Goal: Information Seeking & Learning: Learn about a topic

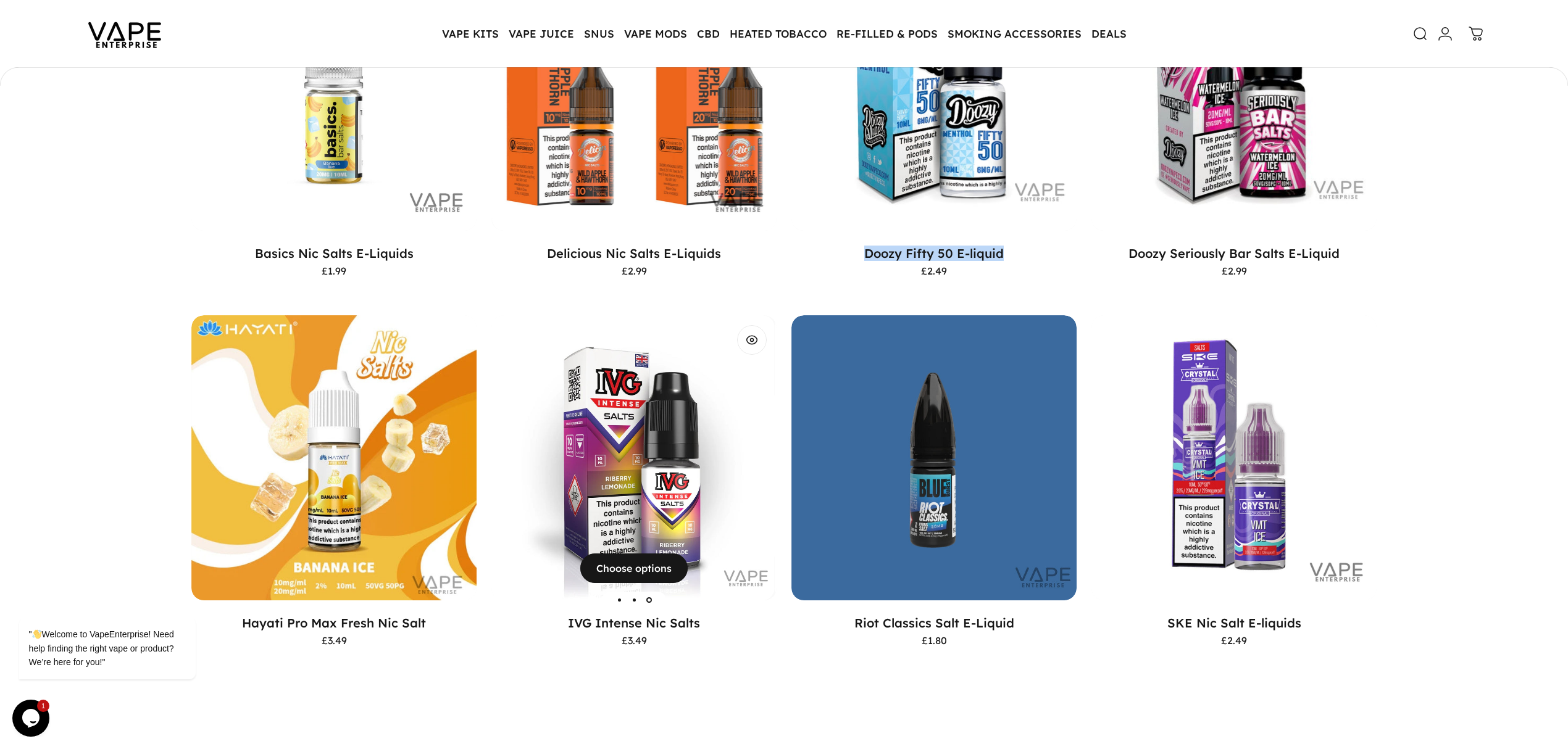
scroll to position [326, 0]
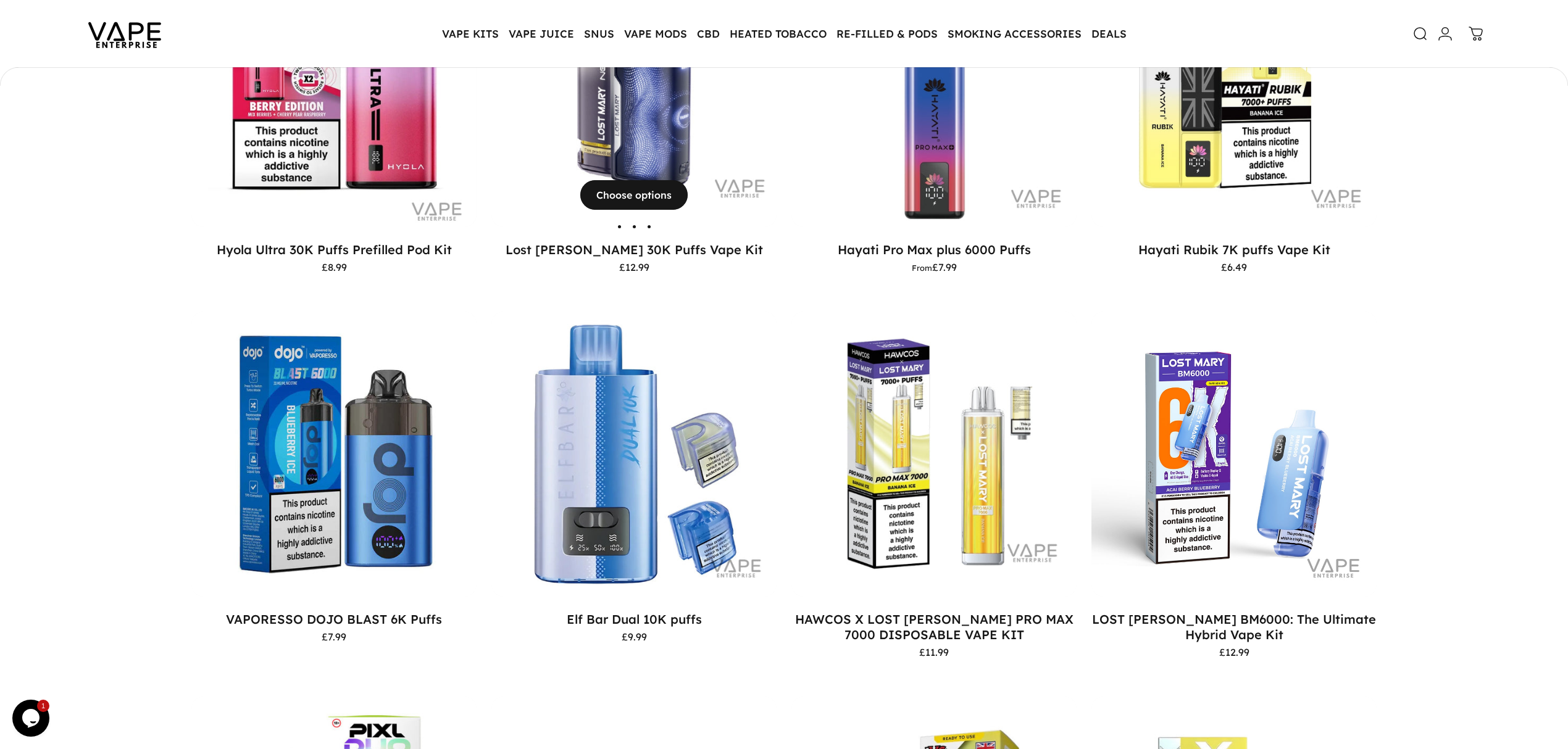
scroll to position [800, 0]
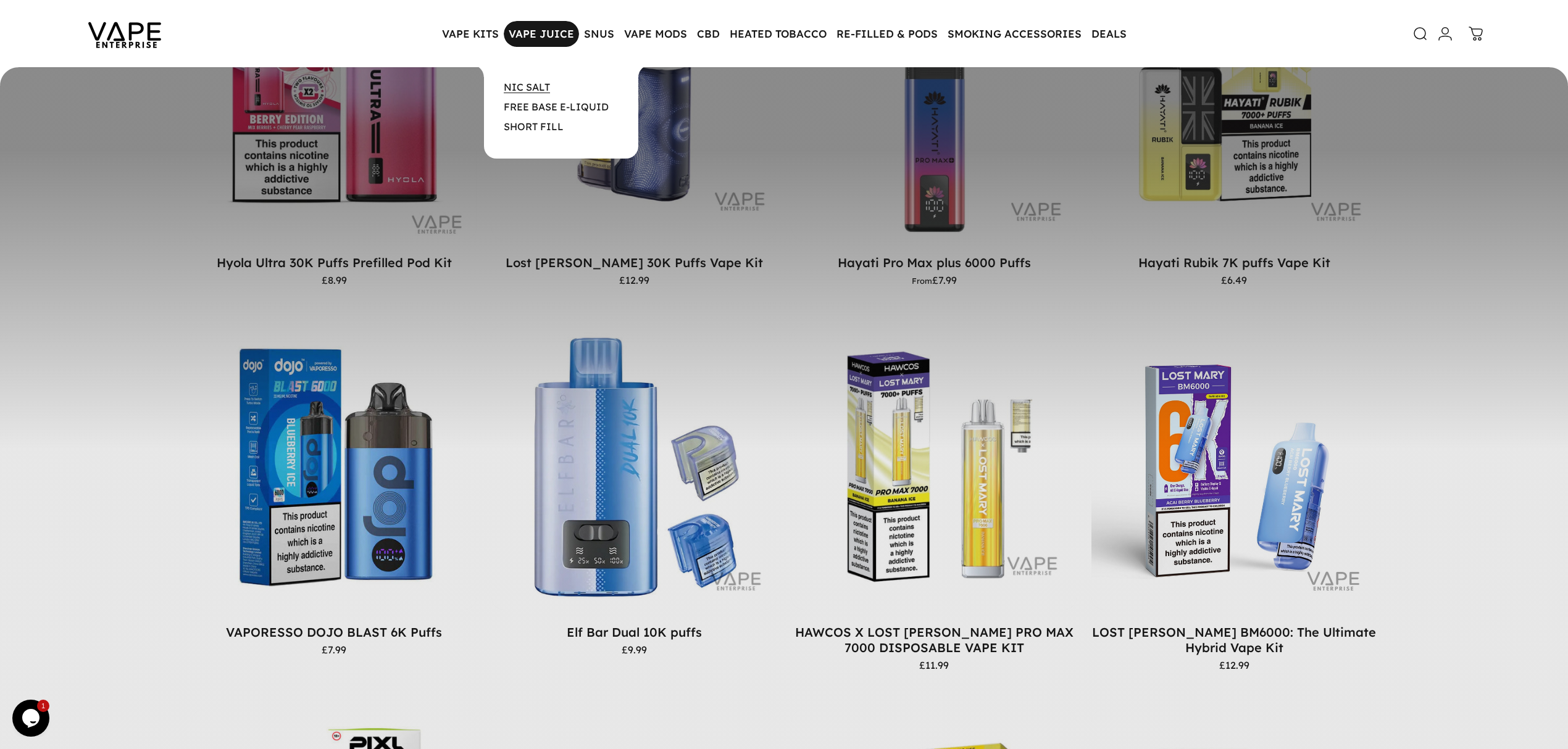
click at [534, 91] on link "NIC SALT" at bounding box center [527, 86] width 46 height 12
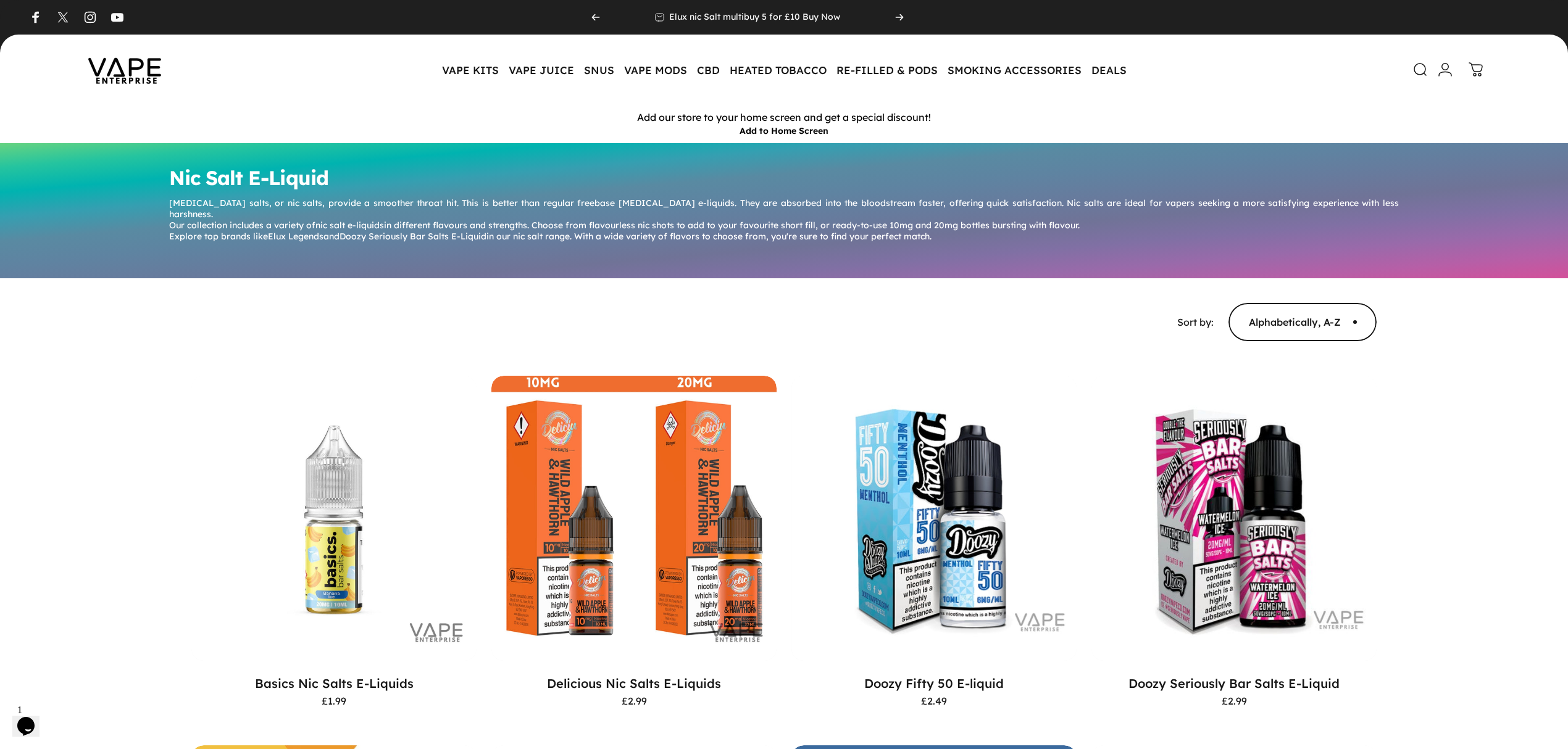
click at [152, 51] on img at bounding box center [125, 69] width 111 height 58
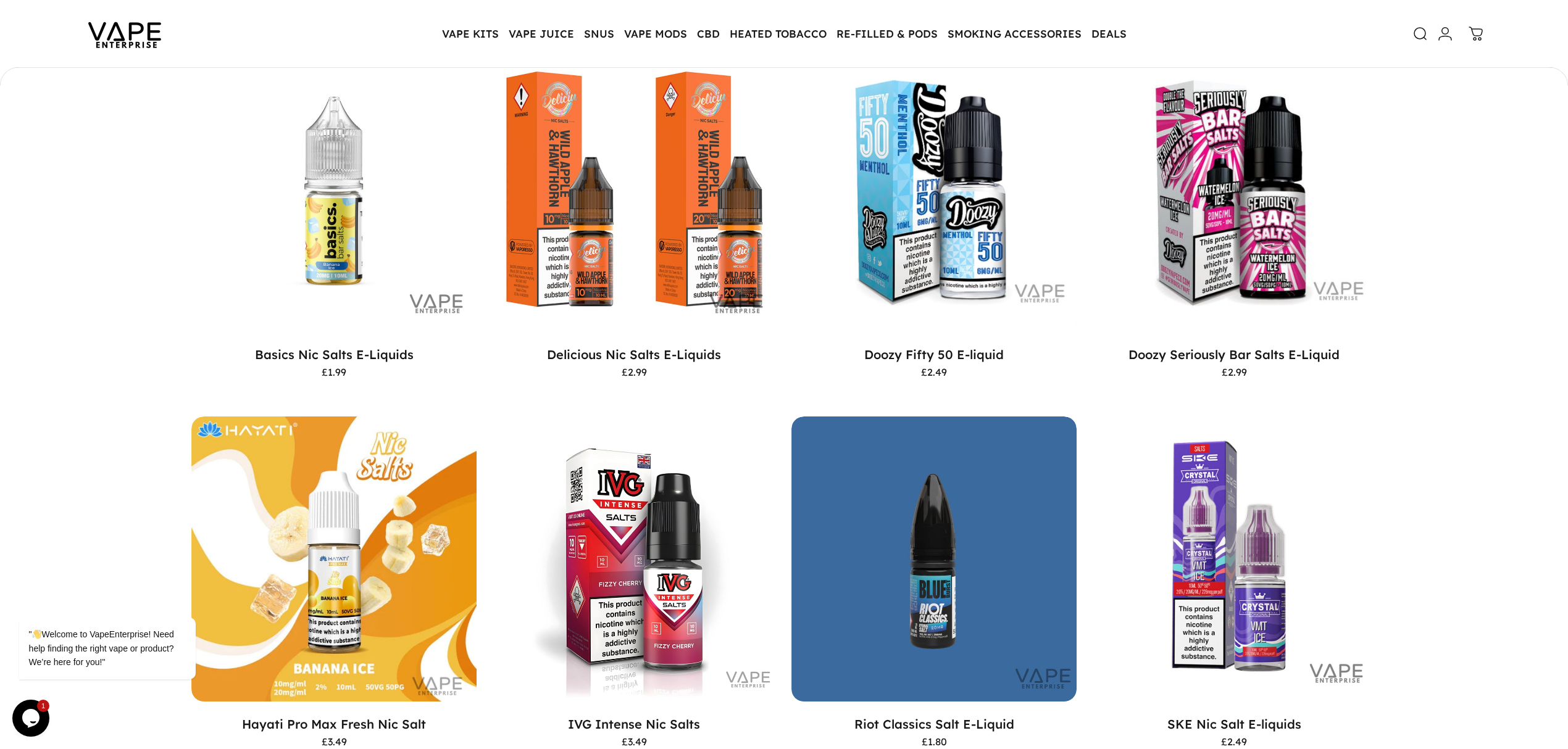
click at [1506, 394] on div "**********" at bounding box center [784, 373] width 1568 height 797
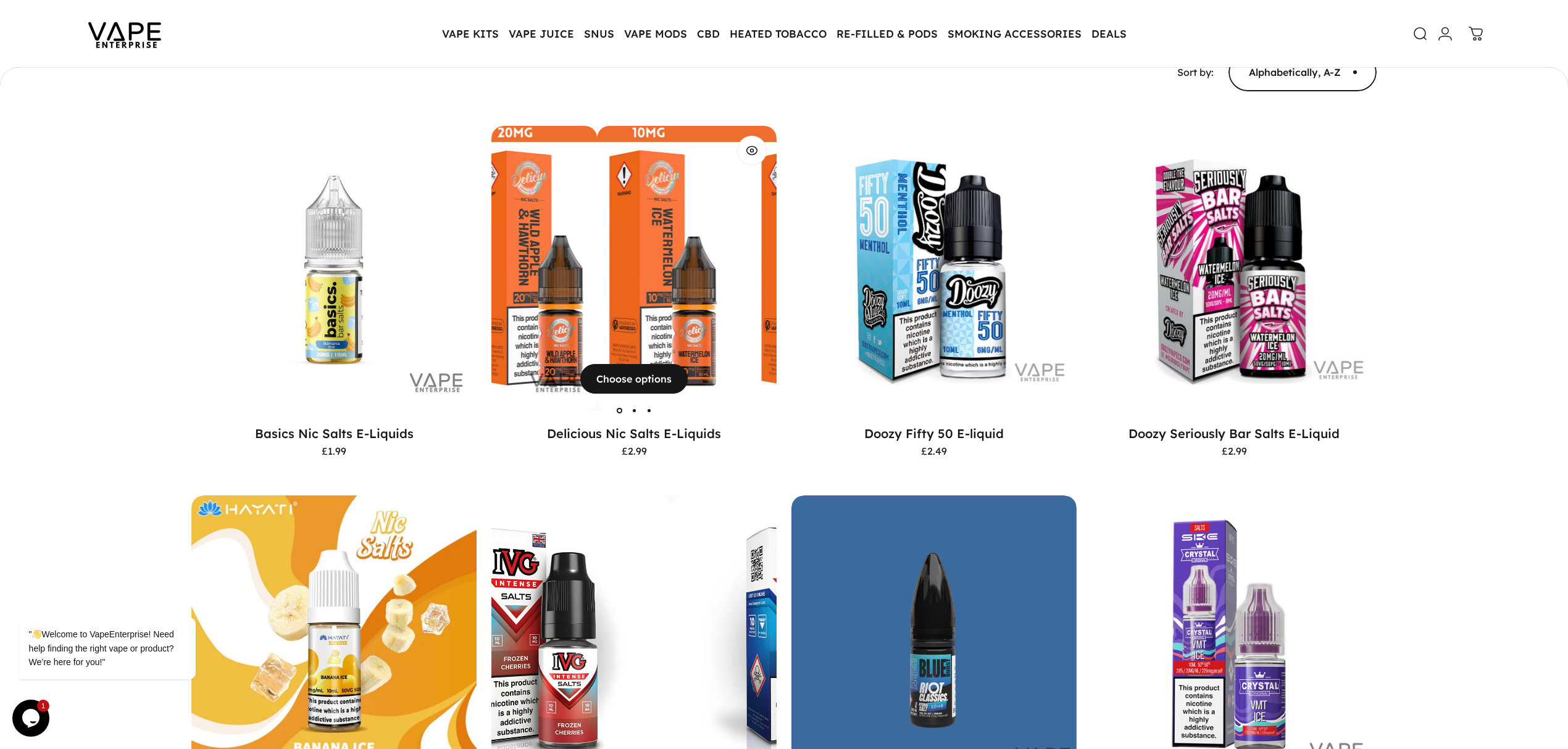
scroll to position [243, 0]
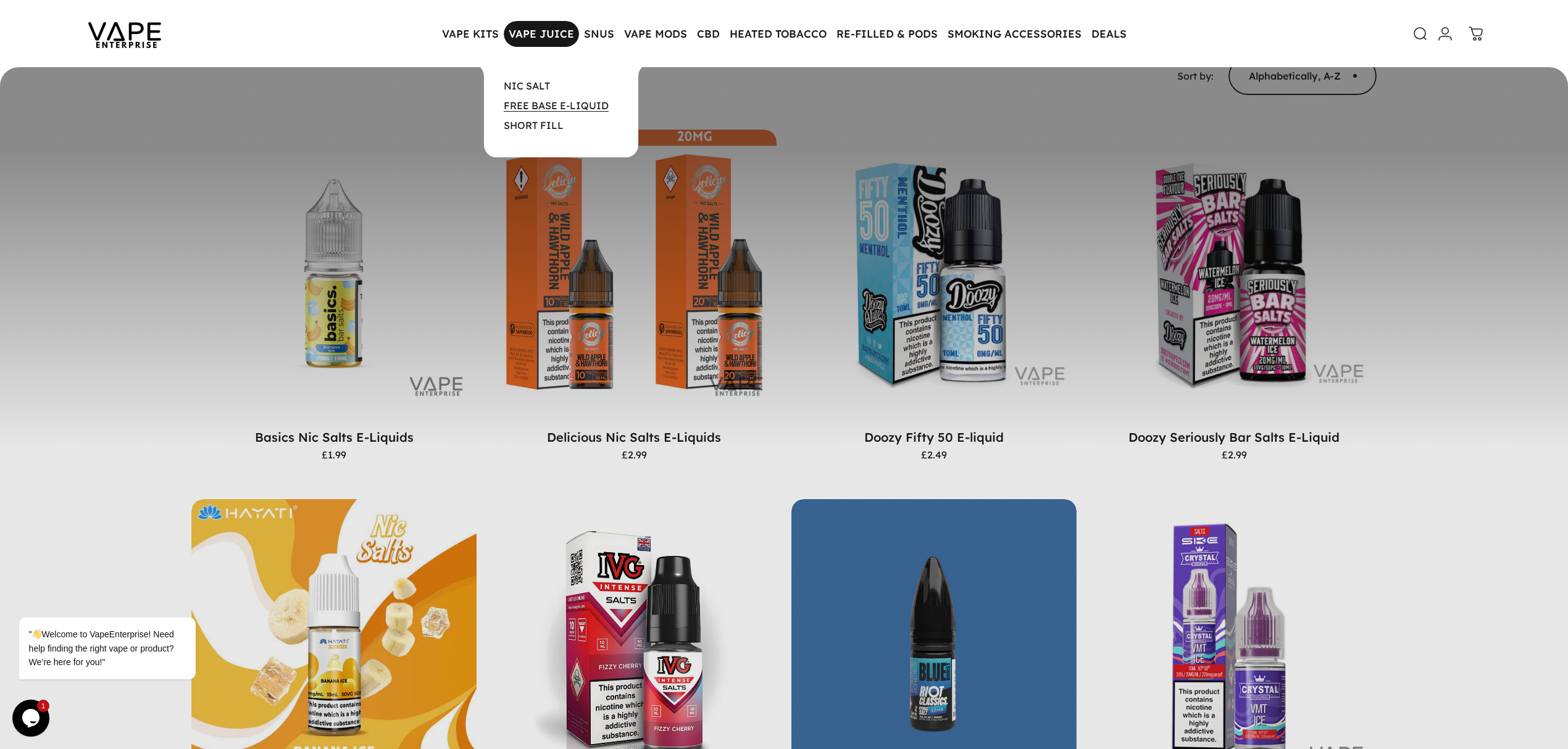
click at [531, 107] on link "FREE BASE E-LIQUID" at bounding box center [555, 105] width 105 height 12
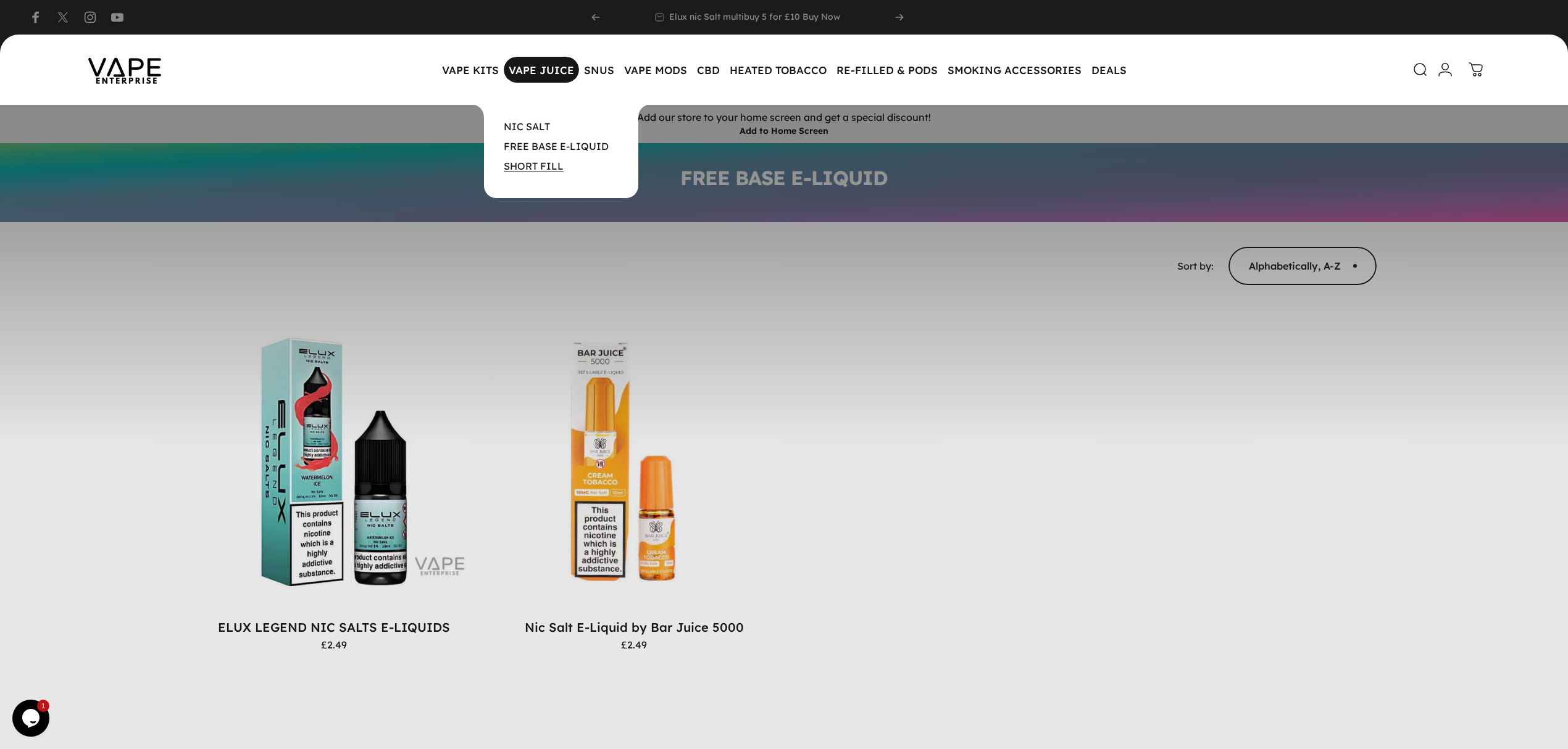
click at [558, 161] on link "SHORT FILL" at bounding box center [533, 165] width 60 height 12
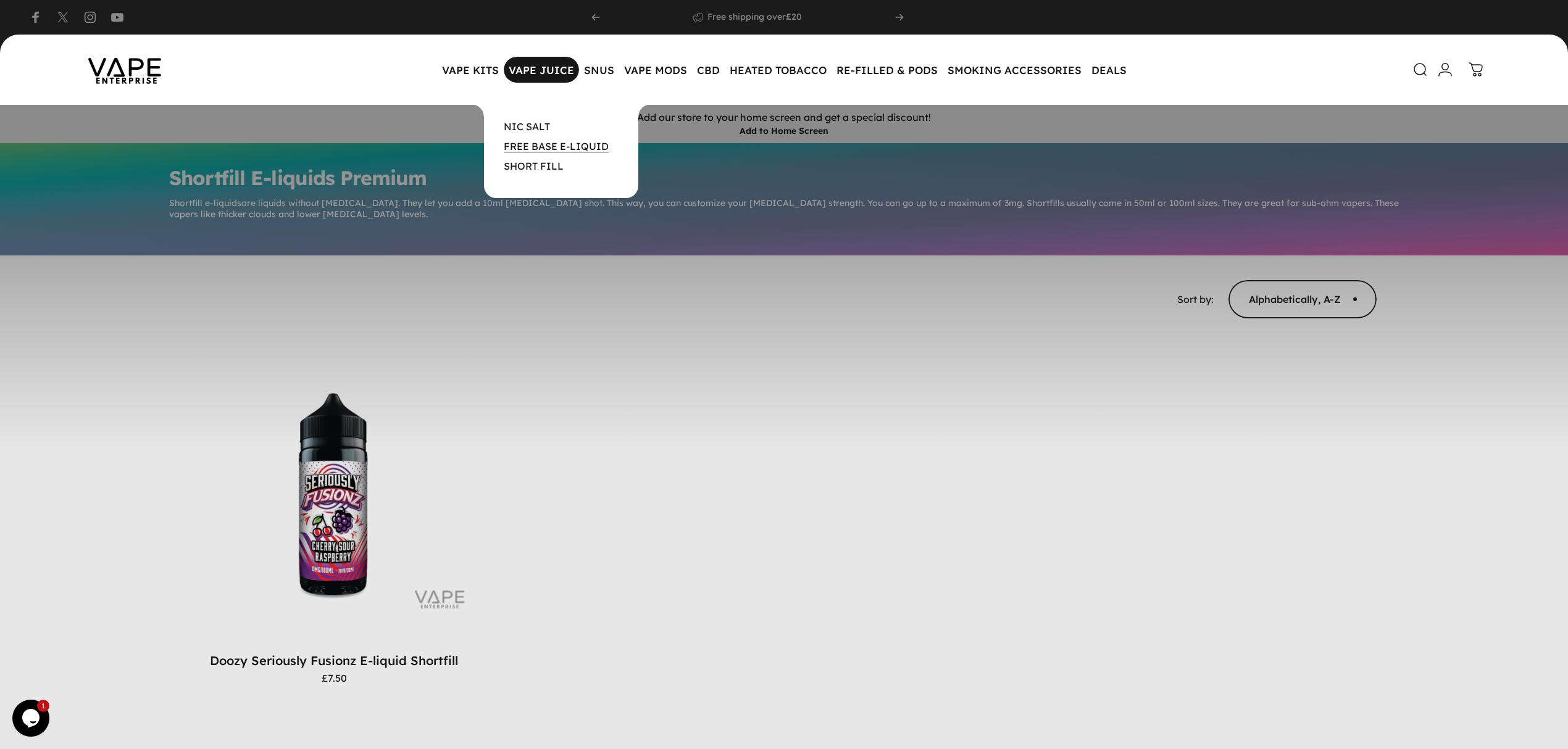
click at [561, 149] on link "FREE BASE E-LIQUID" at bounding box center [555, 146] width 105 height 12
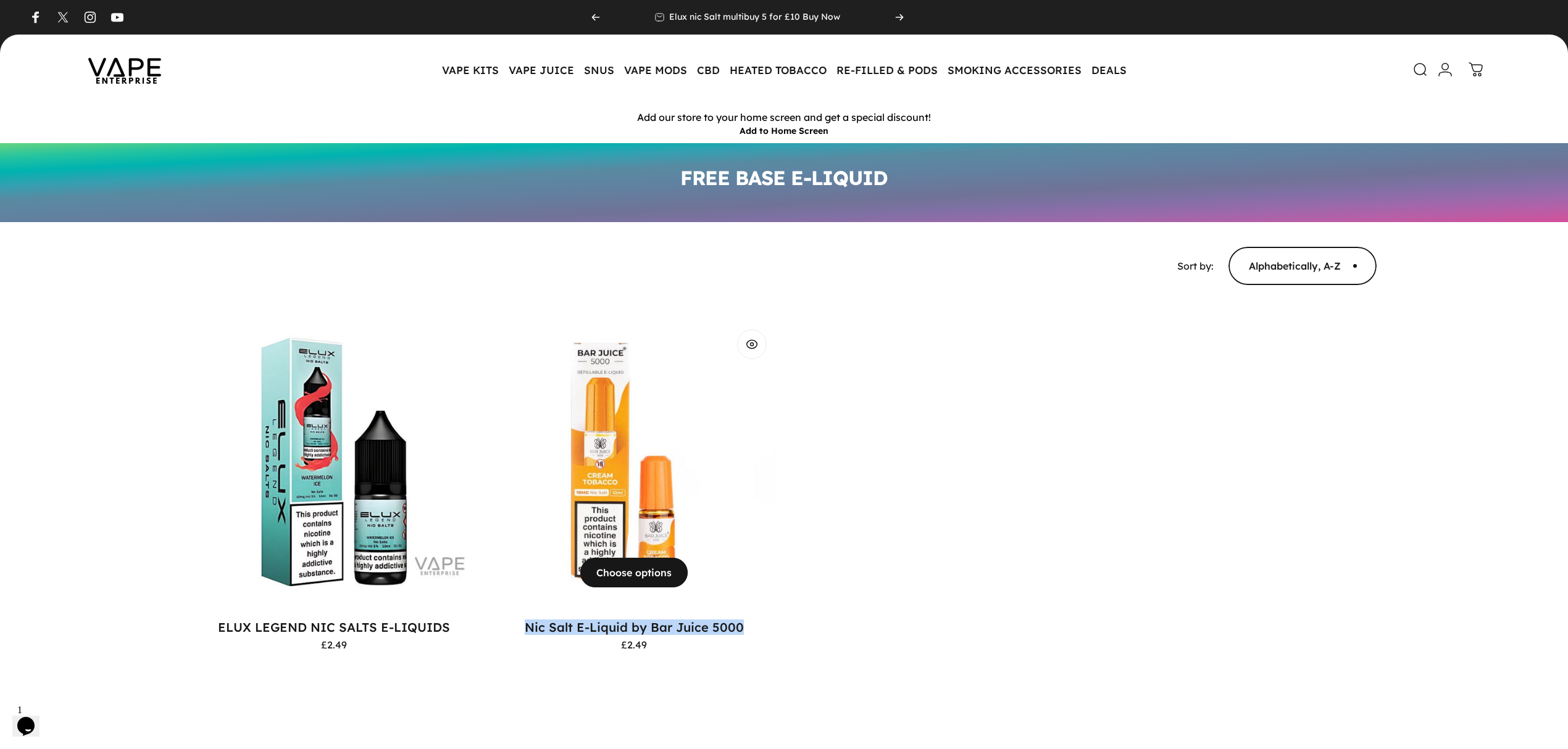
drag, startPoint x: 507, startPoint y: 622, endPoint x: 775, endPoint y: 624, distance: 268.0
click at [775, 624] on p "Nic Salt E-Liquid by Bar Juice 5000" at bounding box center [633, 627] width 285 height 15
copy link "Nic Salt E-Liquid by Bar Juice 5000"
click at [989, 520] on motion-list "View Choose options ELUX LEGEND NIC SALTS E-LIQUIDS £2.49 View" at bounding box center [784, 496] width 1186 height 354
drag, startPoint x: 521, startPoint y: 622, endPoint x: 747, endPoint y: 625, distance: 226.0
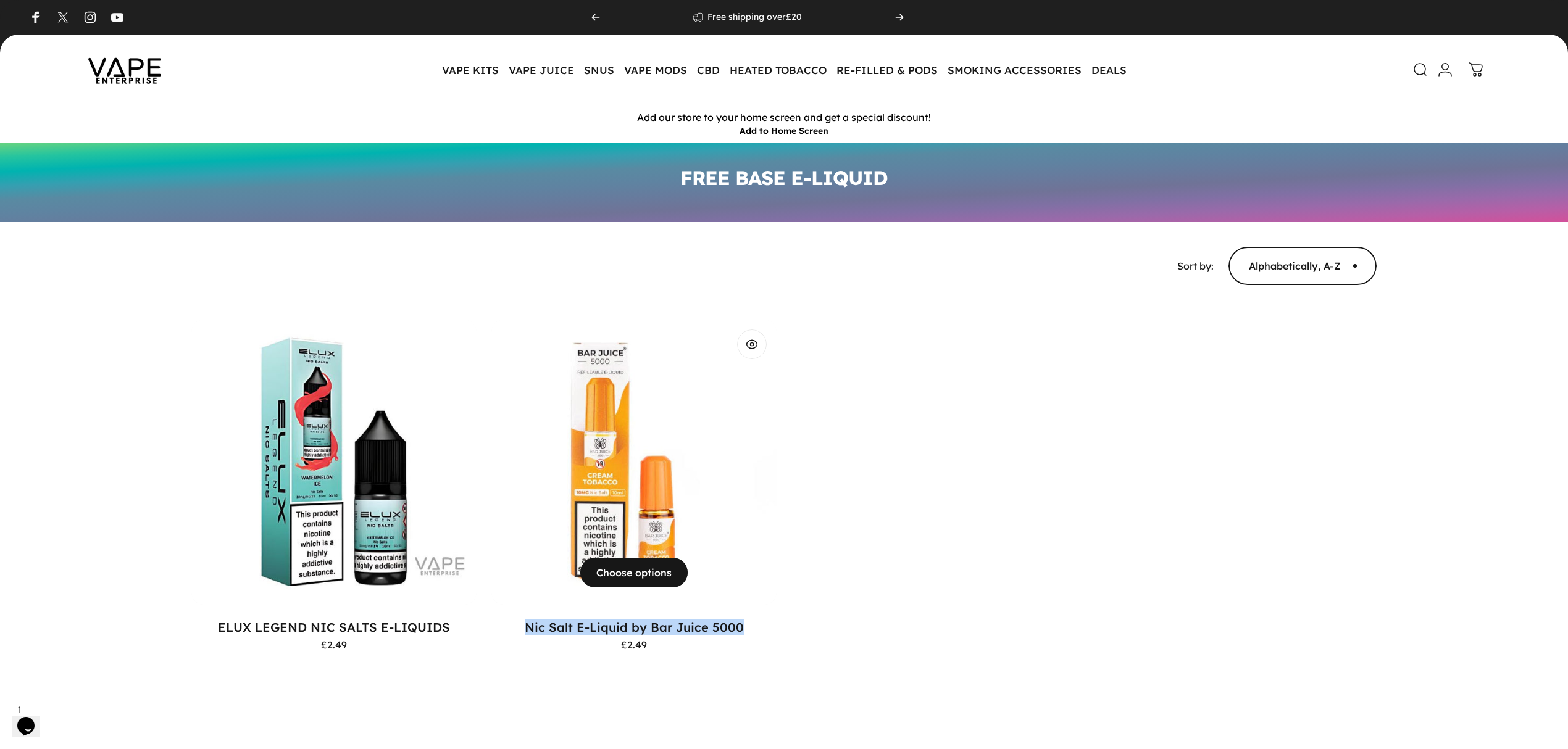
click at [747, 625] on p "Nic Salt E-Liquid by Bar Juice 5000" at bounding box center [633, 627] width 285 height 15
copy link "Nic Salt E-Liquid by Bar Juice 5000"
click at [85, 69] on img at bounding box center [125, 69] width 111 height 58
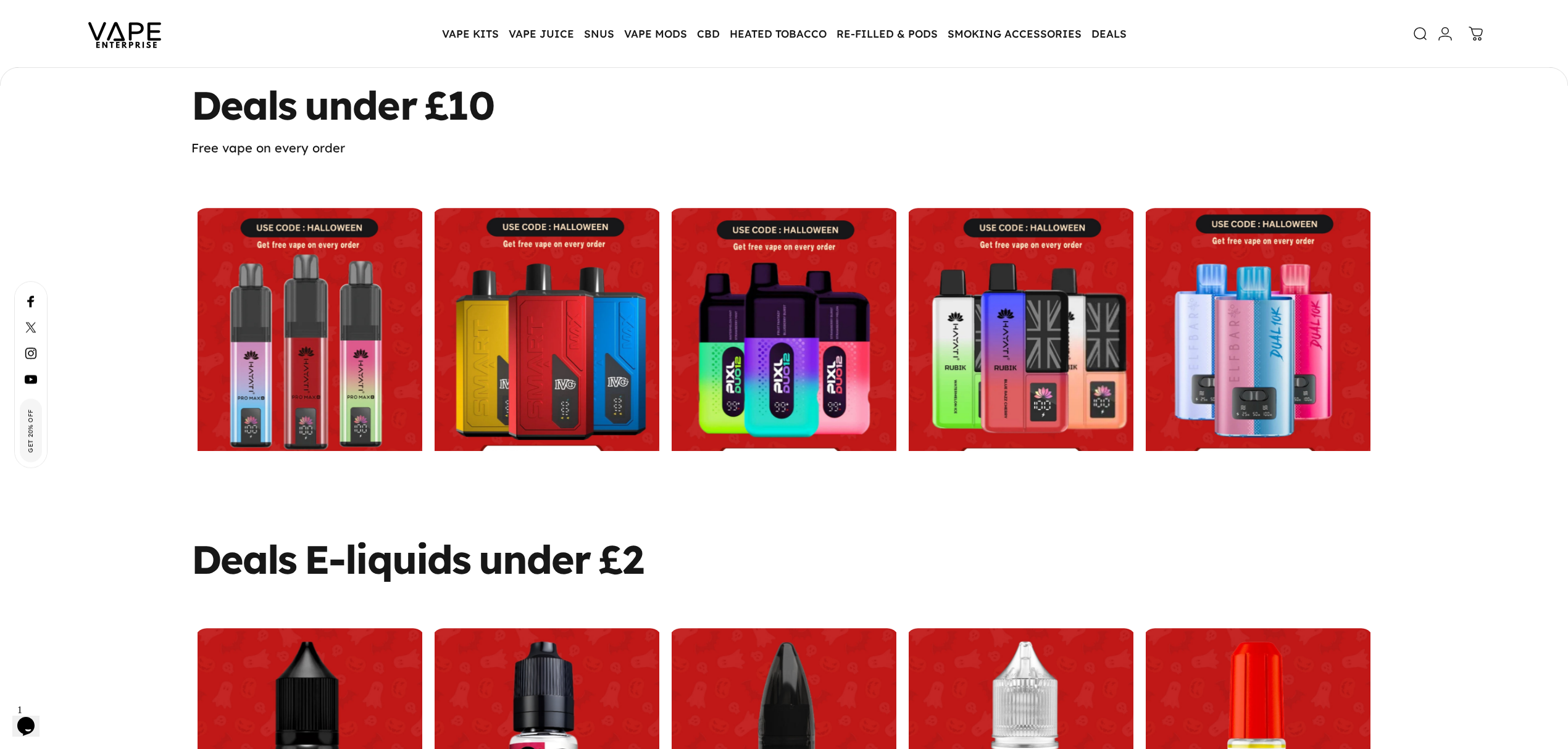
scroll to position [737, 0]
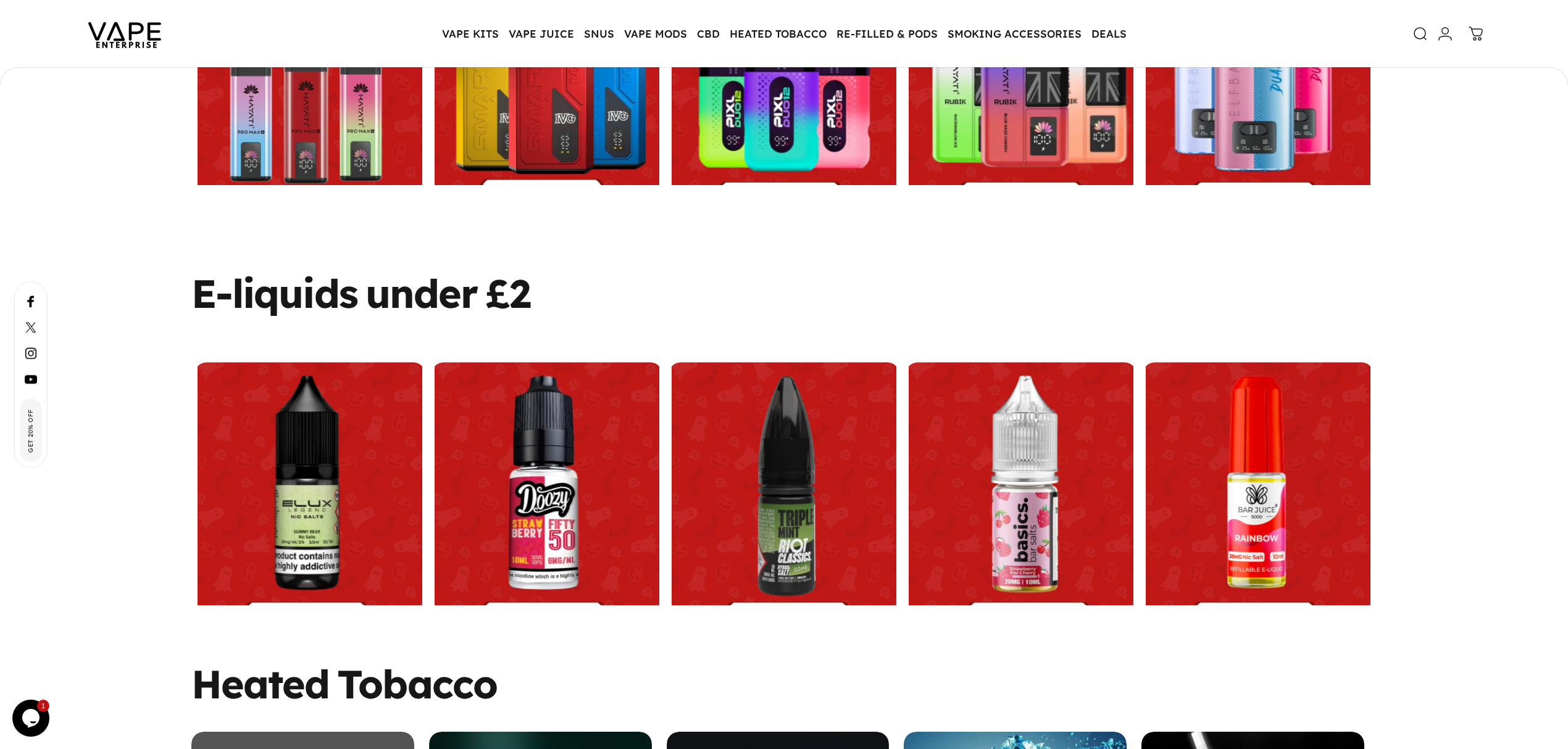
scroll to position [1018, 0]
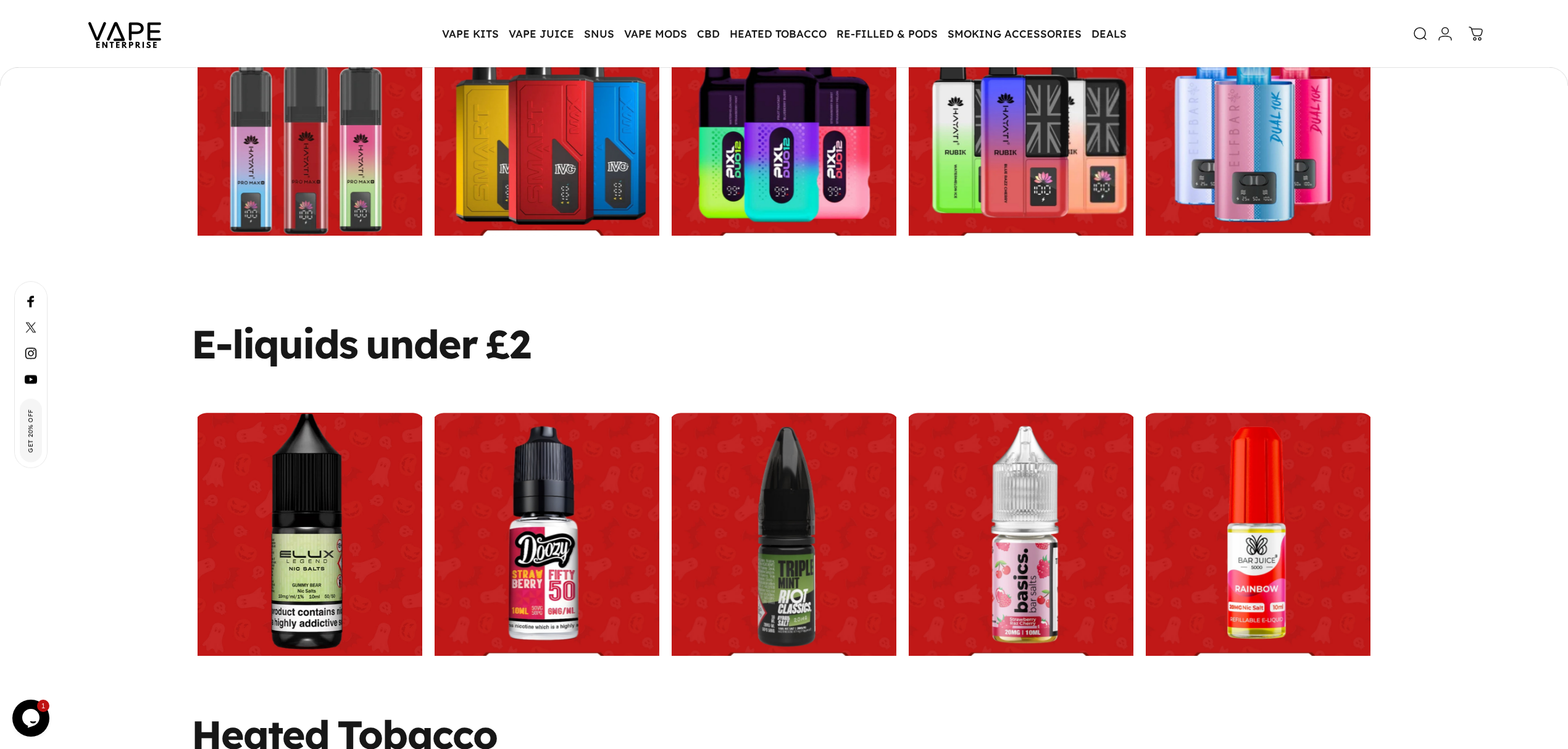
click at [336, 484] on link at bounding box center [309, 553] width 231 height 280
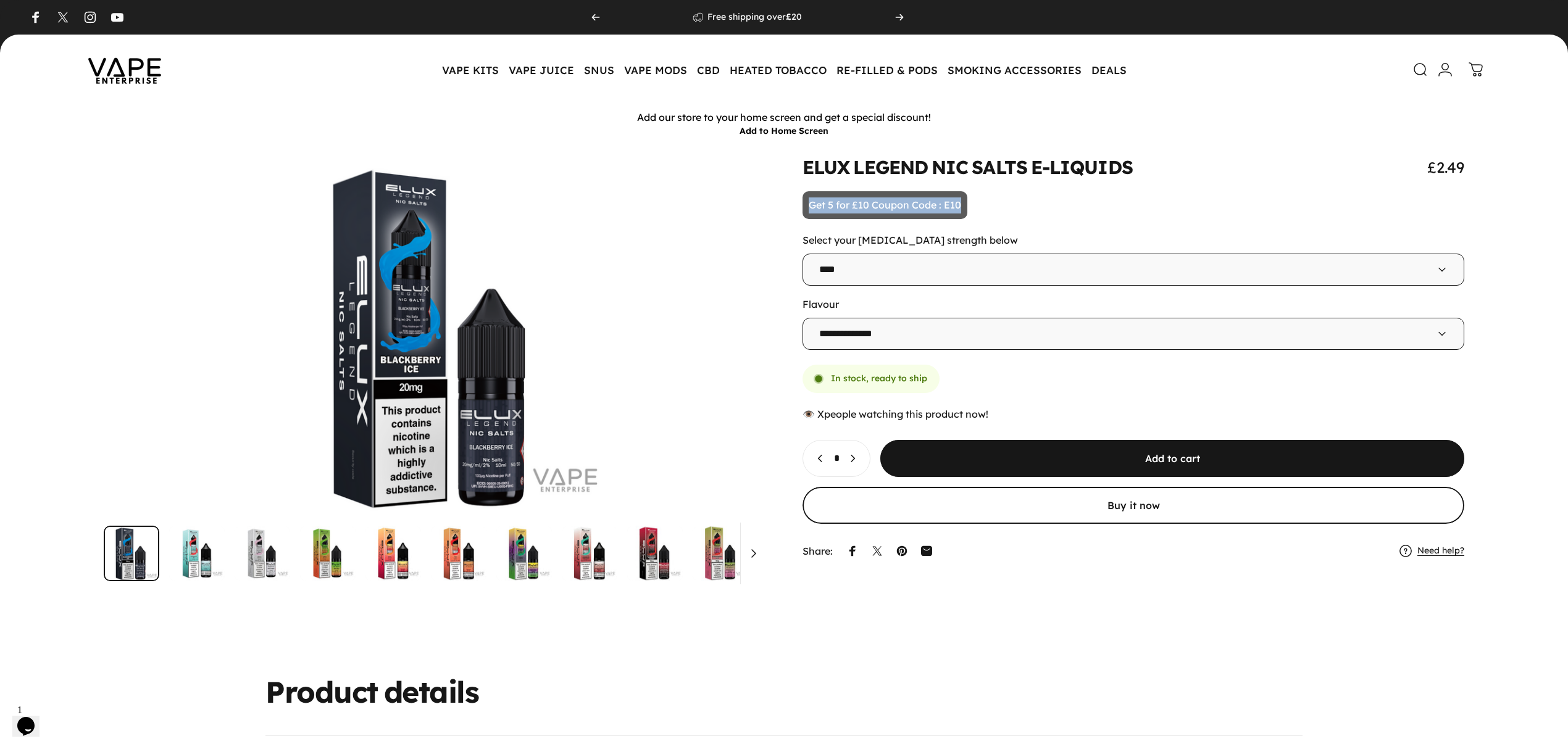
drag, startPoint x: 807, startPoint y: 205, endPoint x: 974, endPoint y: 212, distance: 167.1
click at [974, 212] on animate-element "**********" at bounding box center [1133, 360] width 662 height 405
copy p "Get 5 for £10 Coupon Code : E10"
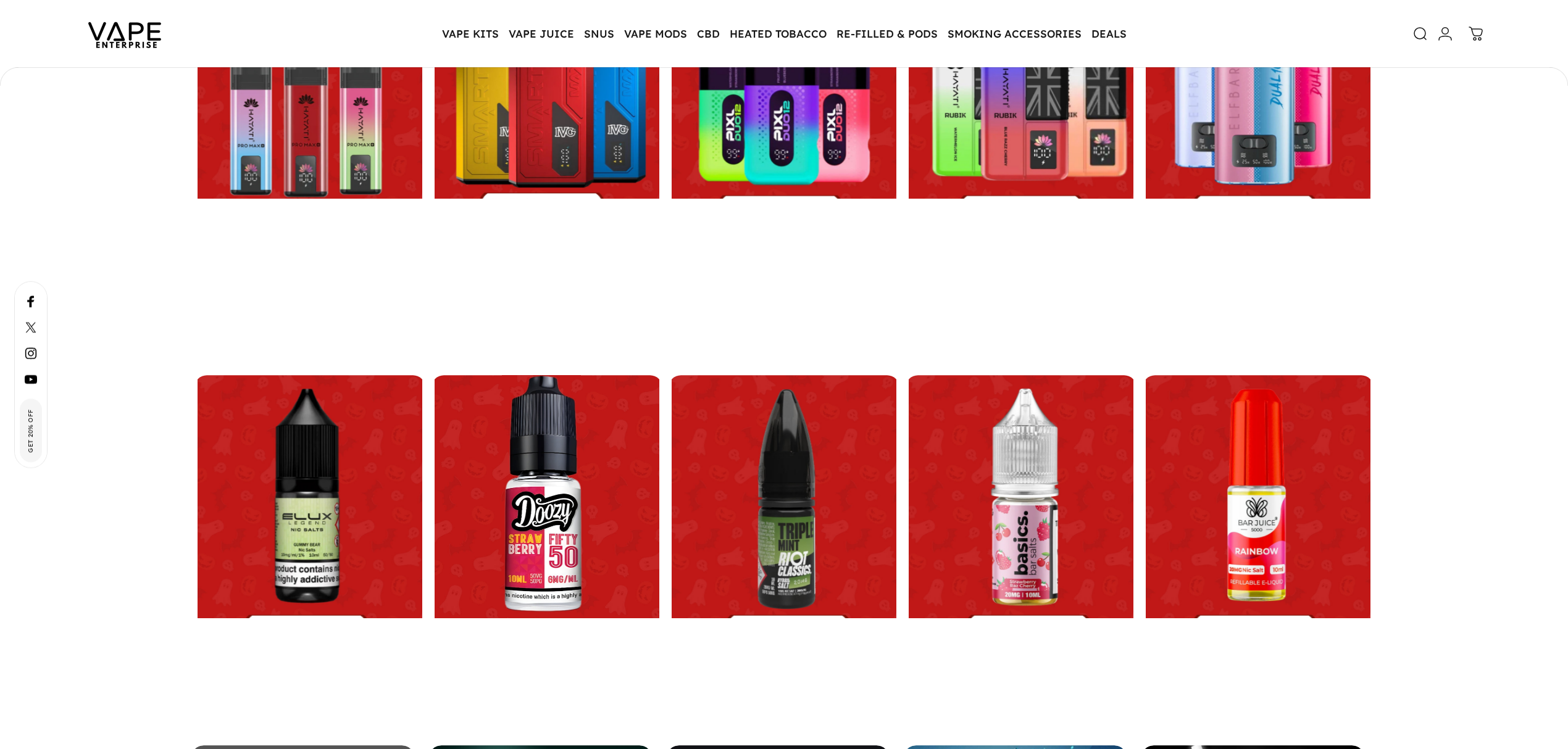
scroll to position [1056, 0]
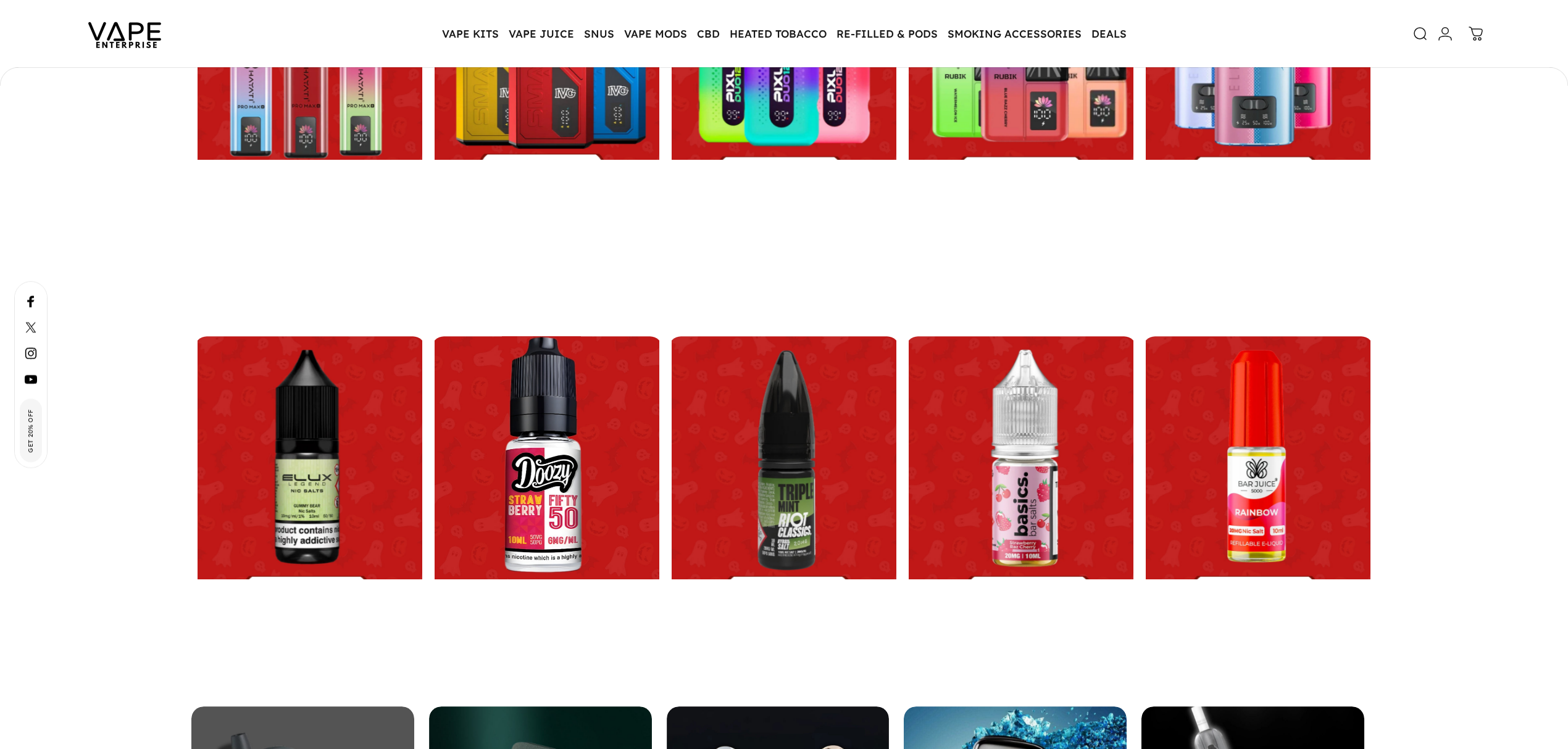
click at [589, 491] on link at bounding box center [547, 477] width 231 height 280
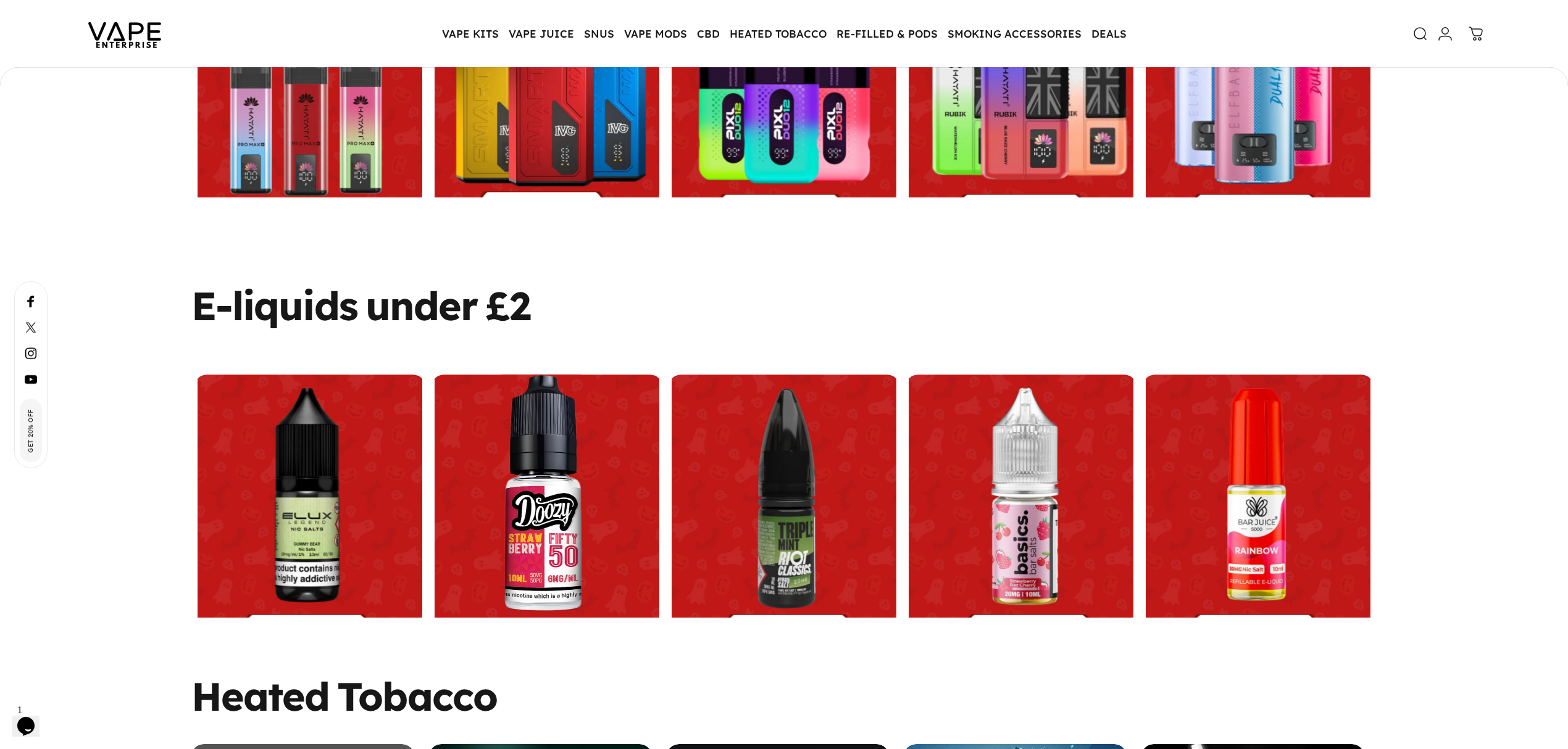
scroll to position [0, 0]
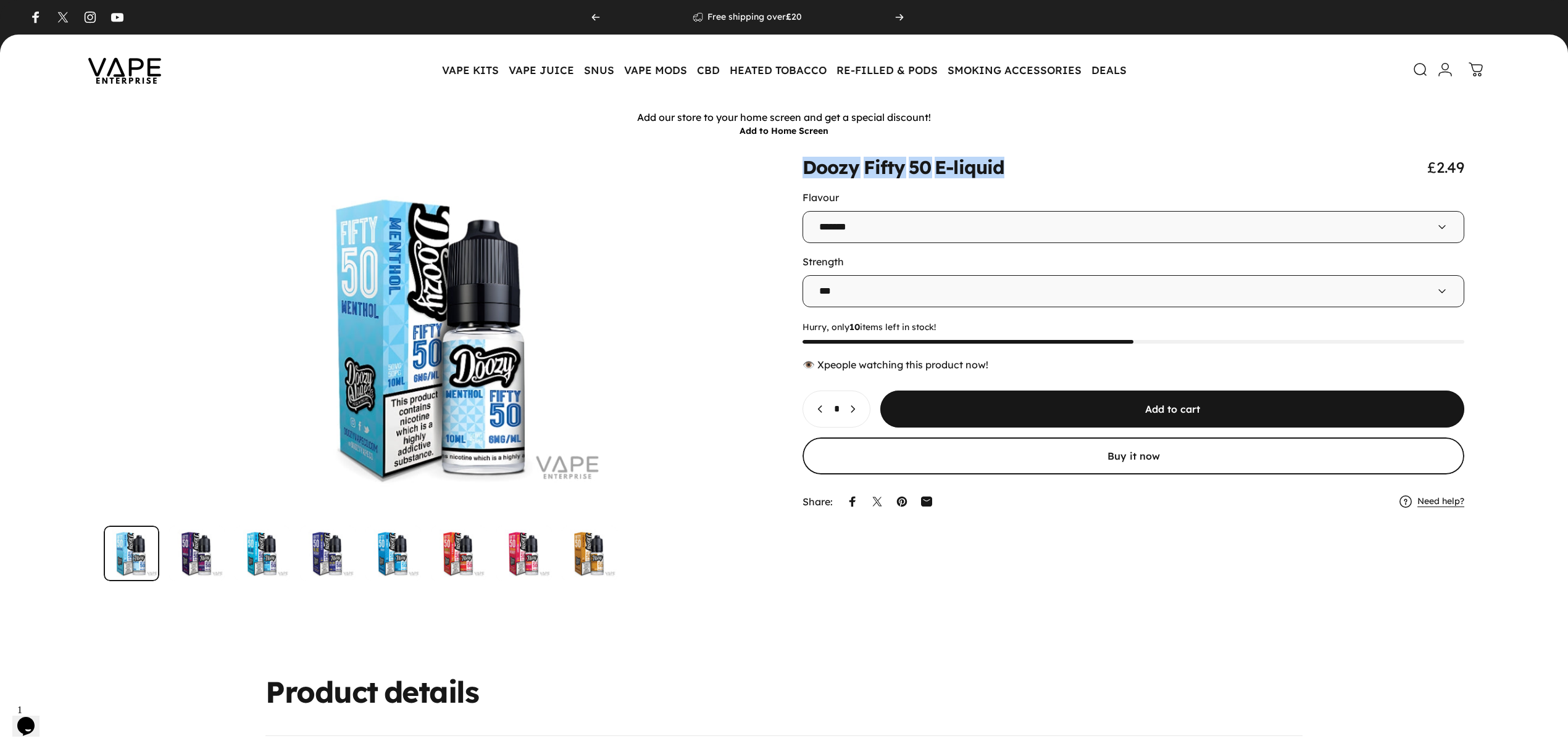
drag, startPoint x: 1021, startPoint y: 171, endPoint x: 806, endPoint y: 176, distance: 215.1
click at [806, 176] on div "Doozy Fifty 50 E-liquid £2.49" at bounding box center [1133, 166] width 662 height 18
copy split-words "Doozy Fifty 50 E-liquid"
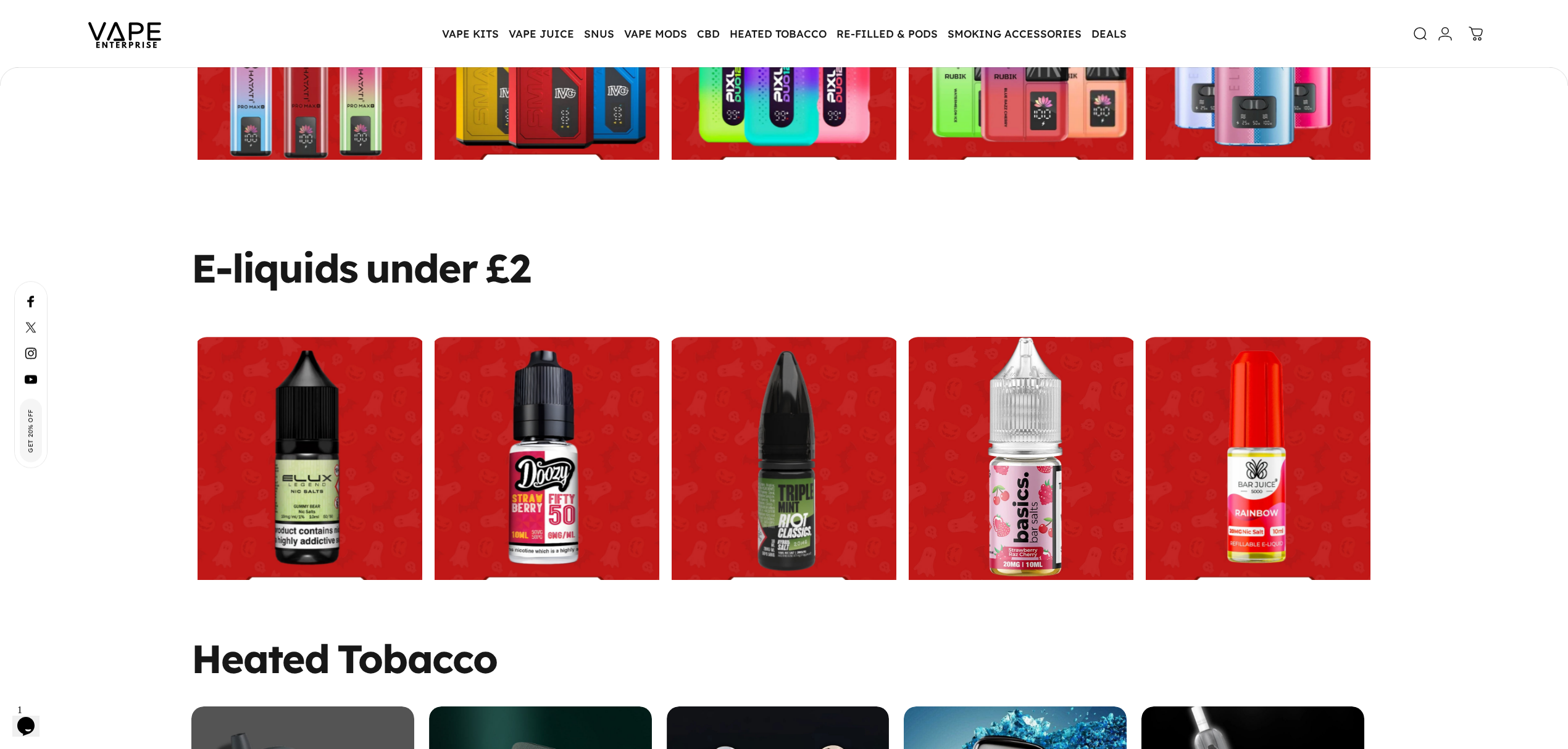
click at [1011, 410] on link at bounding box center [1021, 477] width 231 height 280
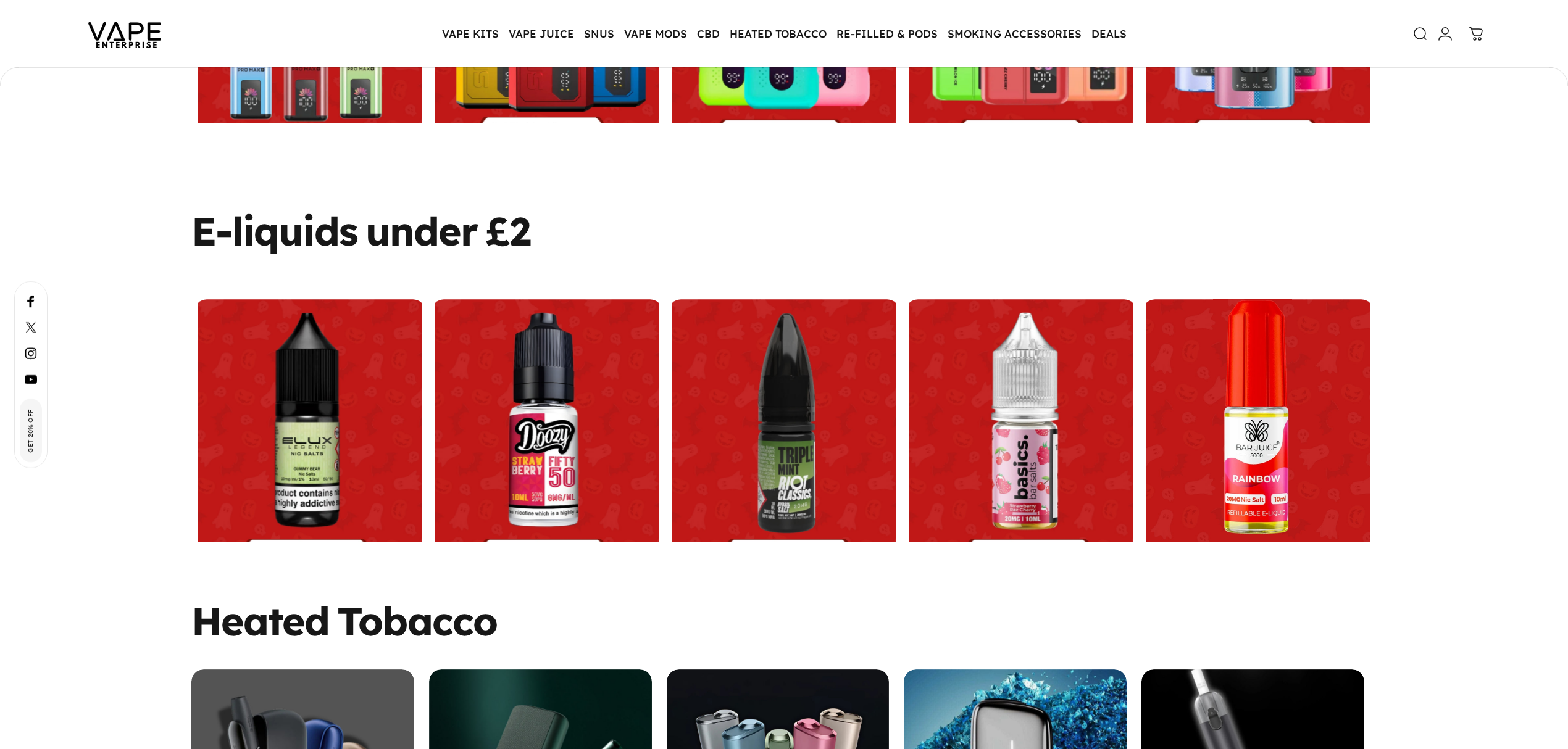
click at [1256, 403] on link at bounding box center [1258, 440] width 231 height 280
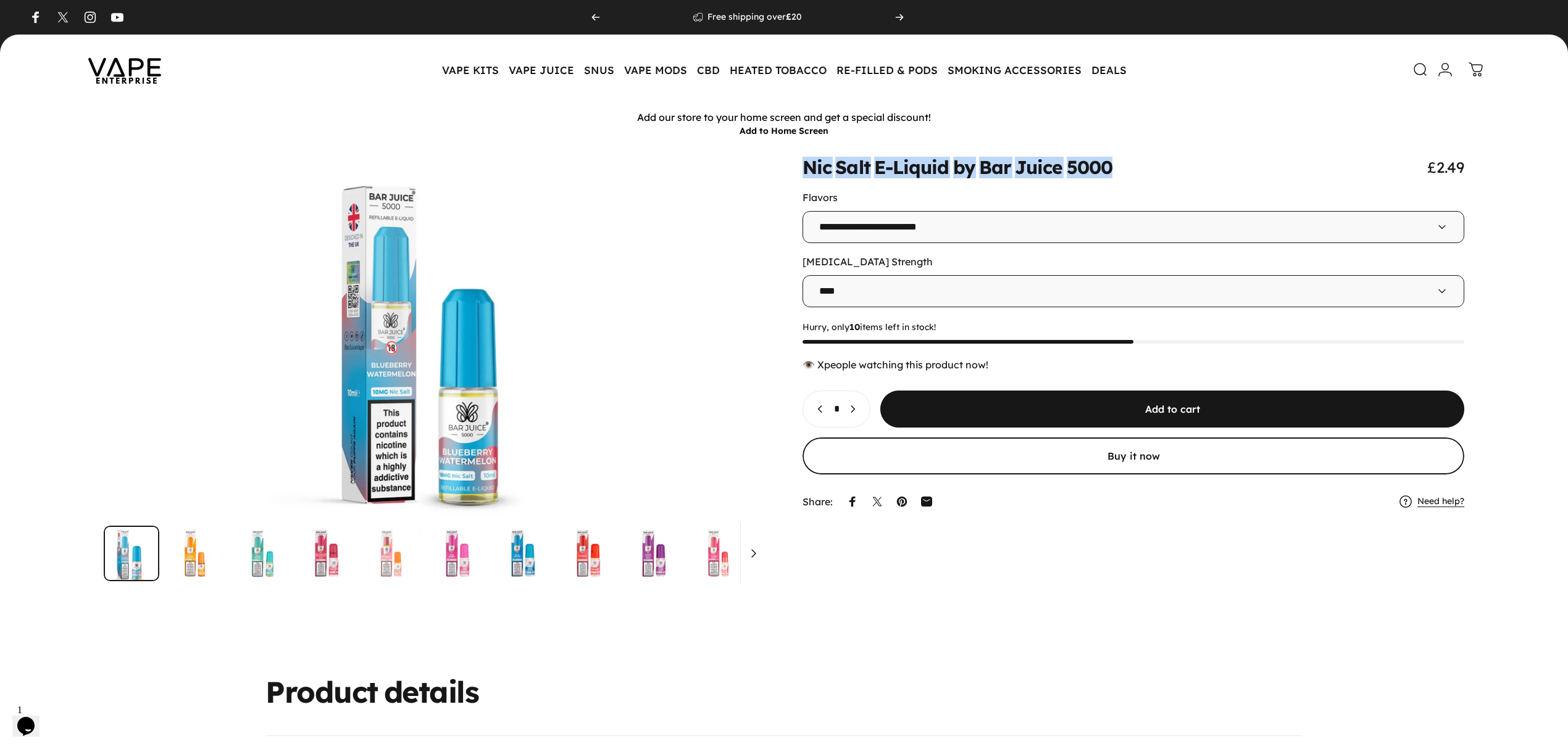
drag, startPoint x: 1129, startPoint y: 165, endPoint x: 798, endPoint y: 175, distance: 331.2
click at [798, 175] on div at bounding box center [784, 369] width 1508 height 423
copy split-words "Nic Salt E-Liquid by Bar Juice 5000"
click at [120, 74] on img at bounding box center [125, 69] width 111 height 58
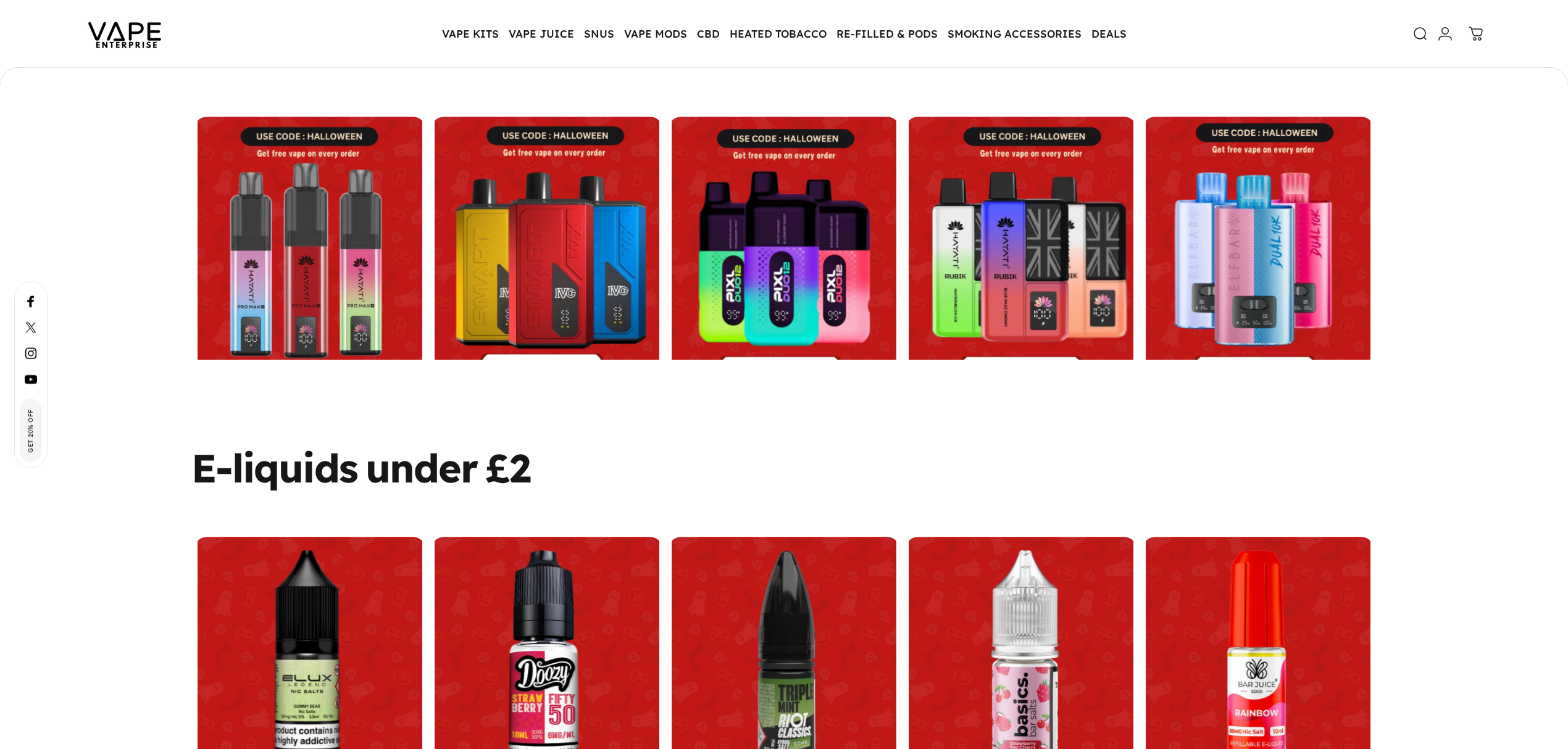
scroll to position [1104, 0]
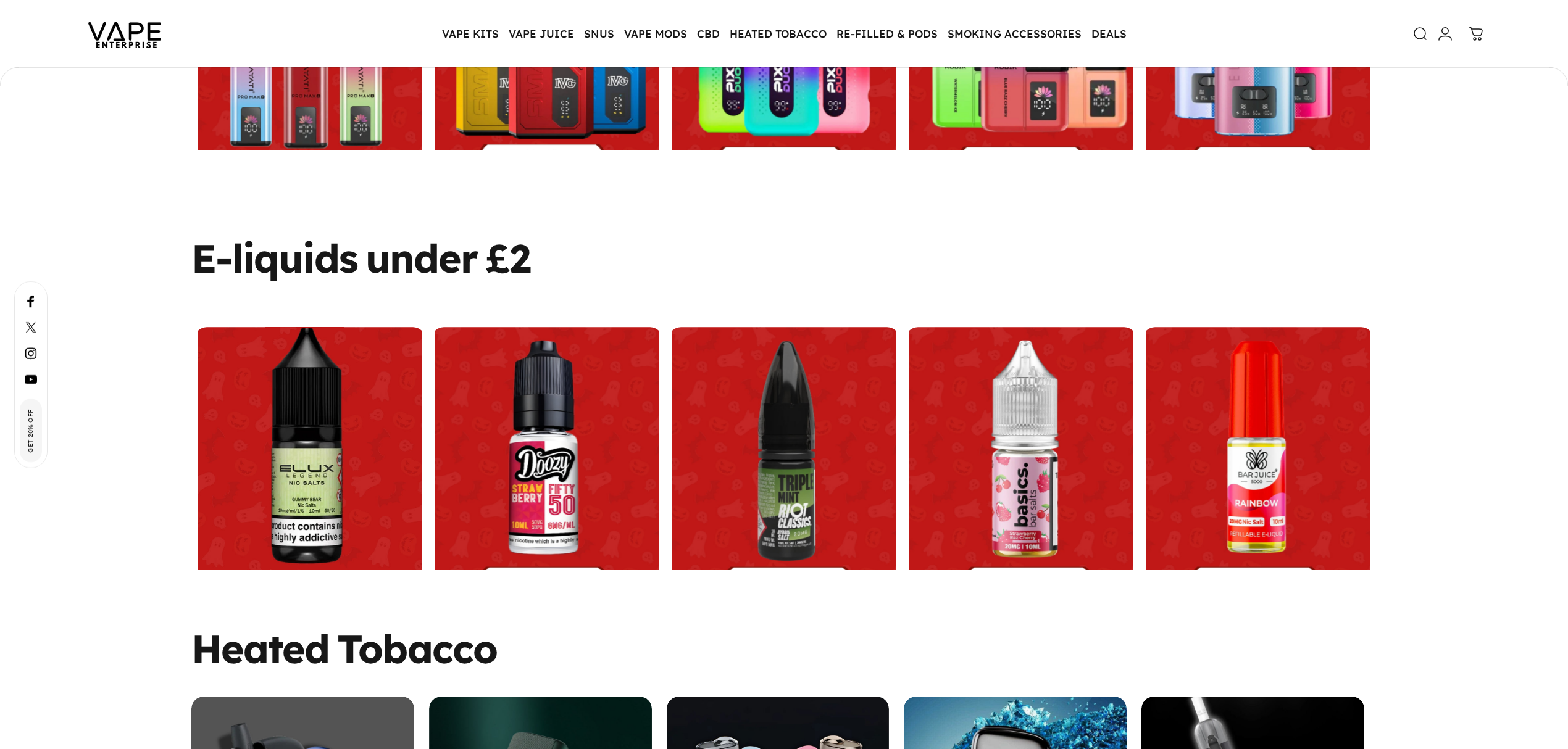
click at [306, 445] on link at bounding box center [309, 468] width 231 height 280
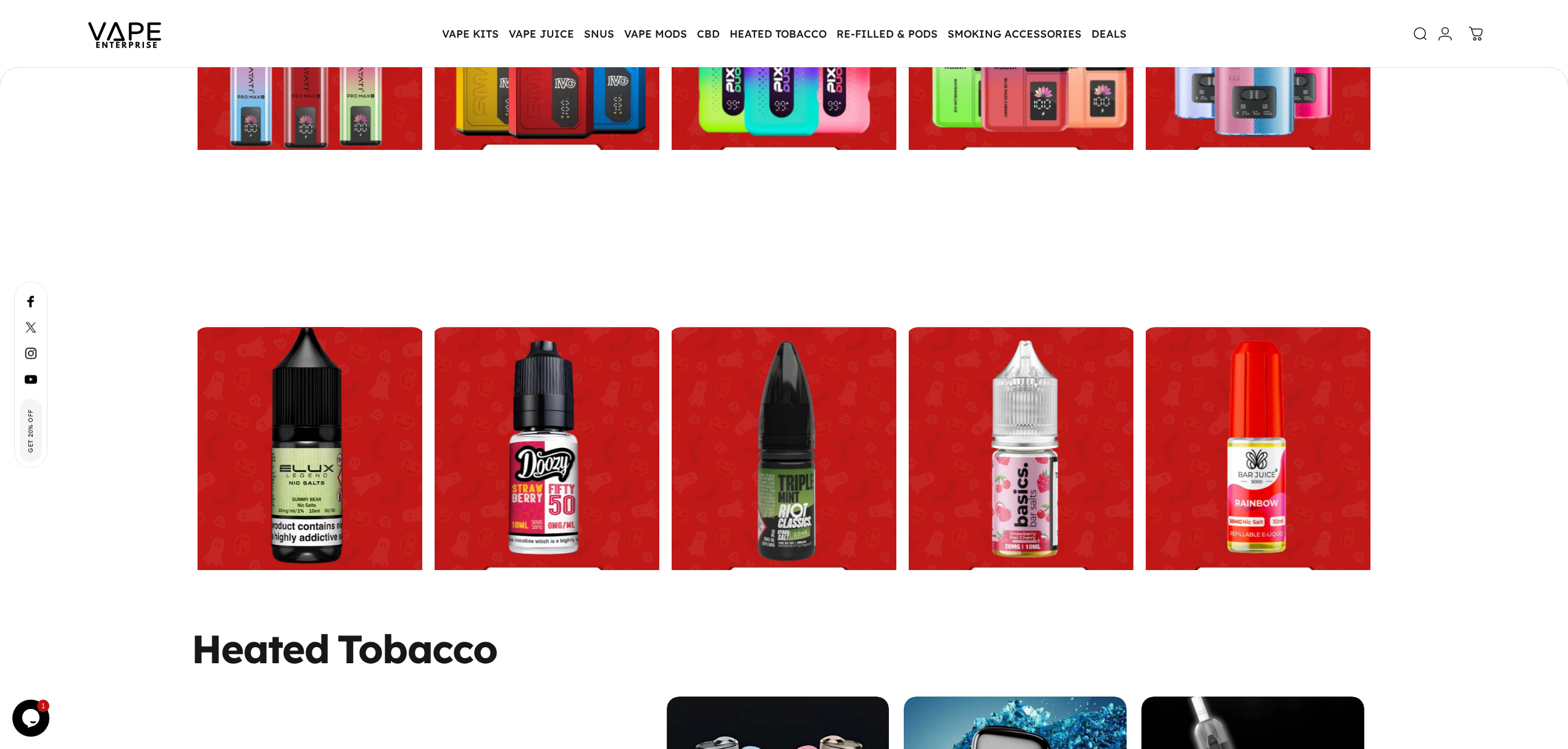
scroll to position [0, 0]
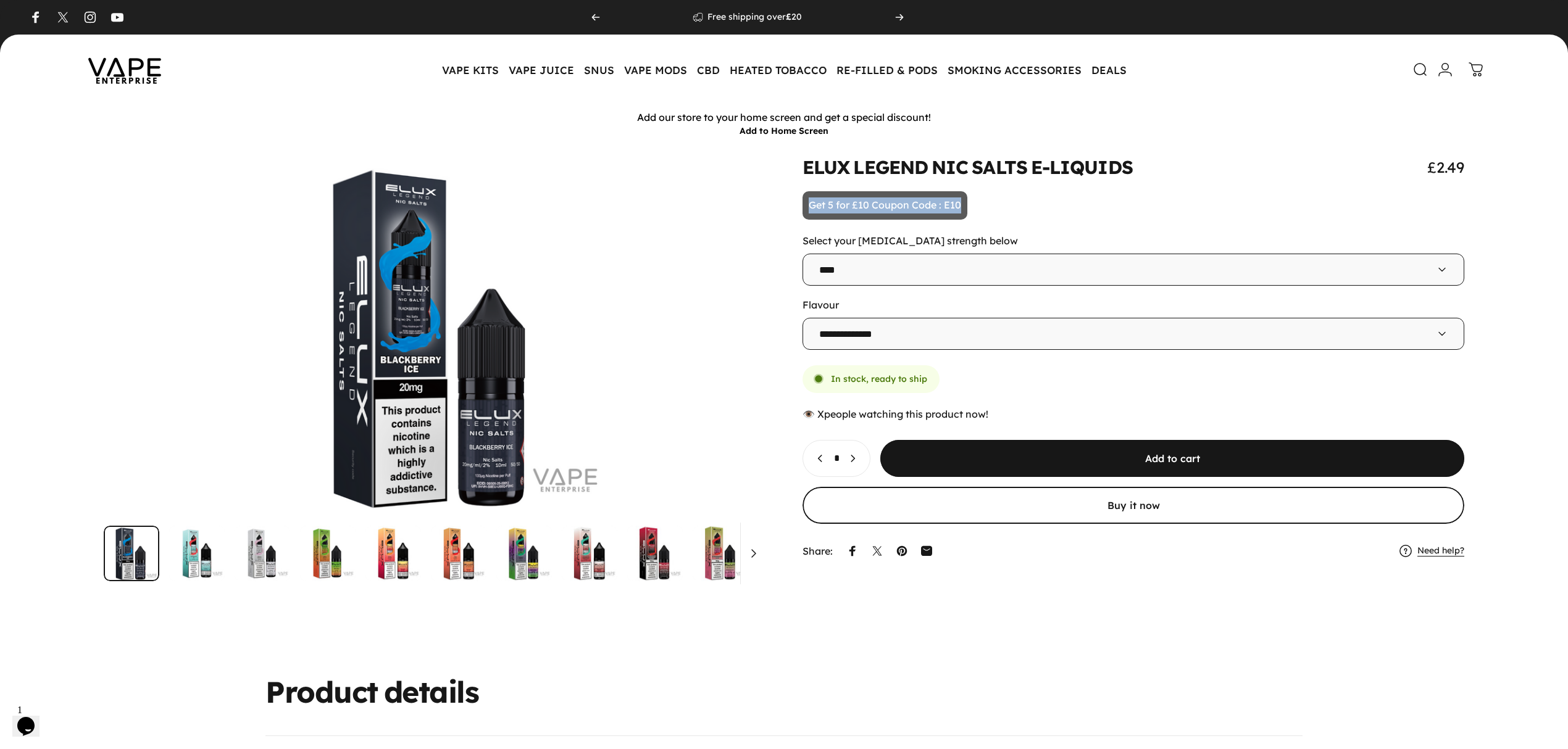
drag, startPoint x: 806, startPoint y: 203, endPoint x: 969, endPoint y: 205, distance: 163.0
click at [969, 205] on animate-element "**********" at bounding box center [1133, 360] width 662 height 405
copy p "Get 5 for £10 Coupon Code : E10"
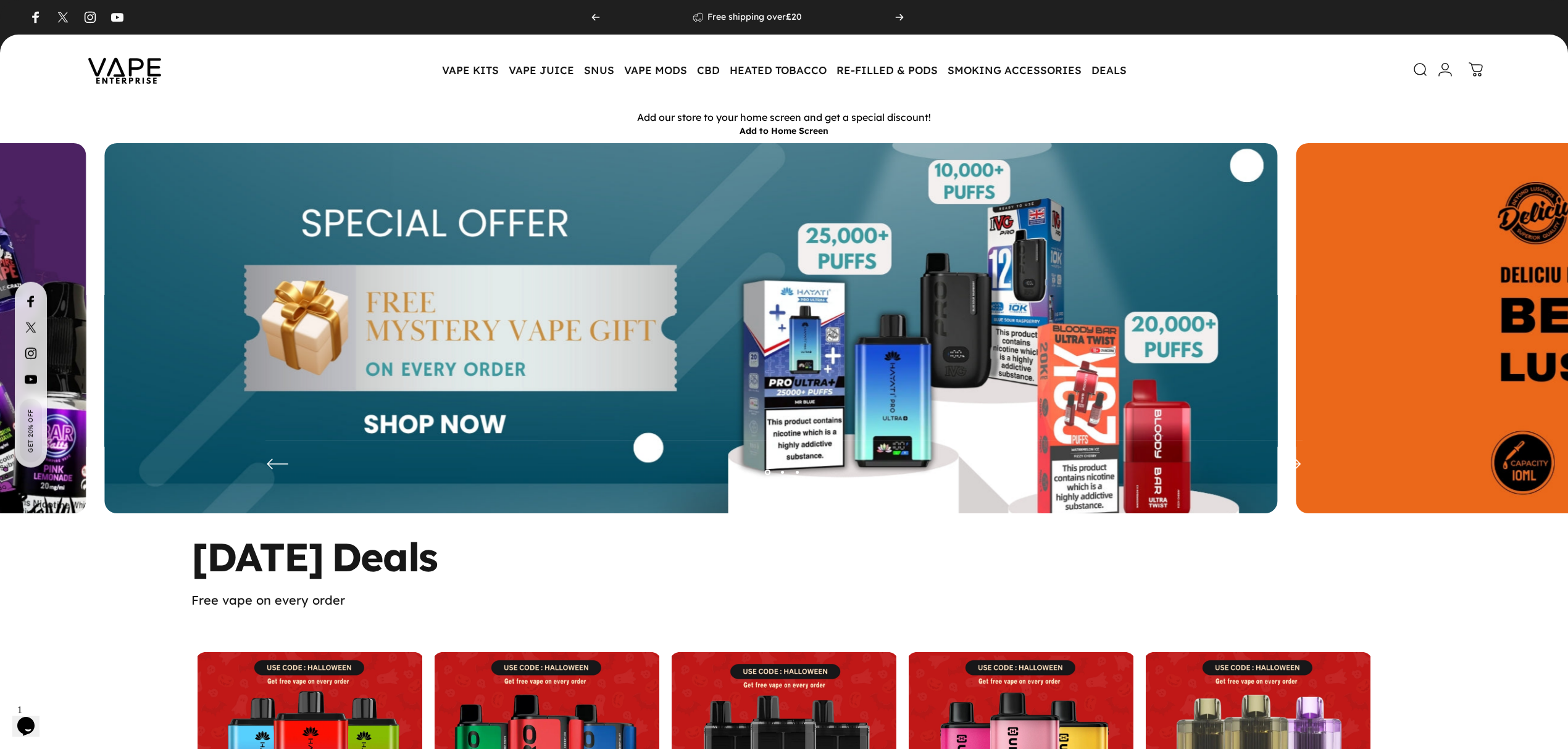
click at [372, 287] on img at bounding box center [691, 337] width 1173 height 389
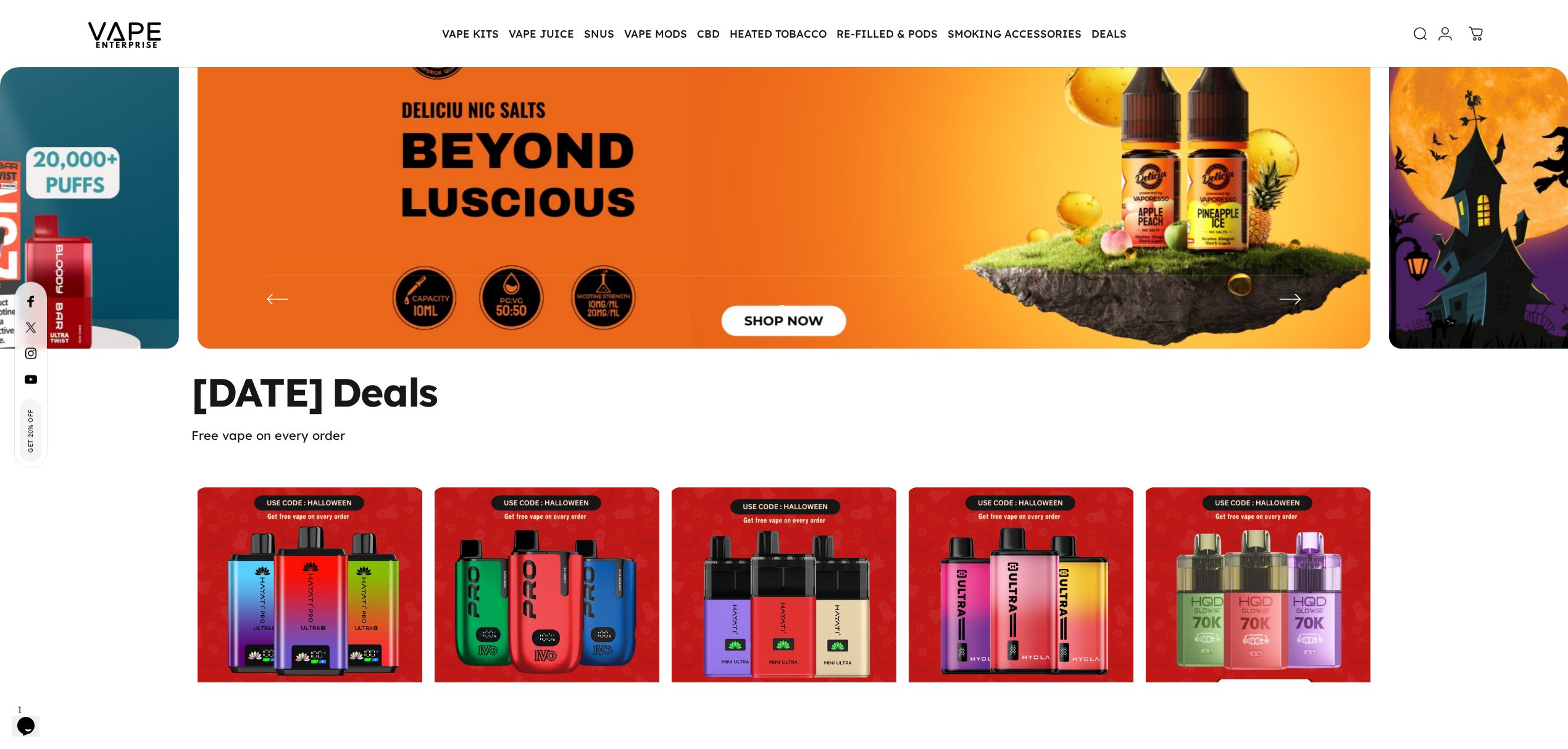
scroll to position [161, 0]
click at [884, 129] on img at bounding box center [784, 173] width 1173 height 389
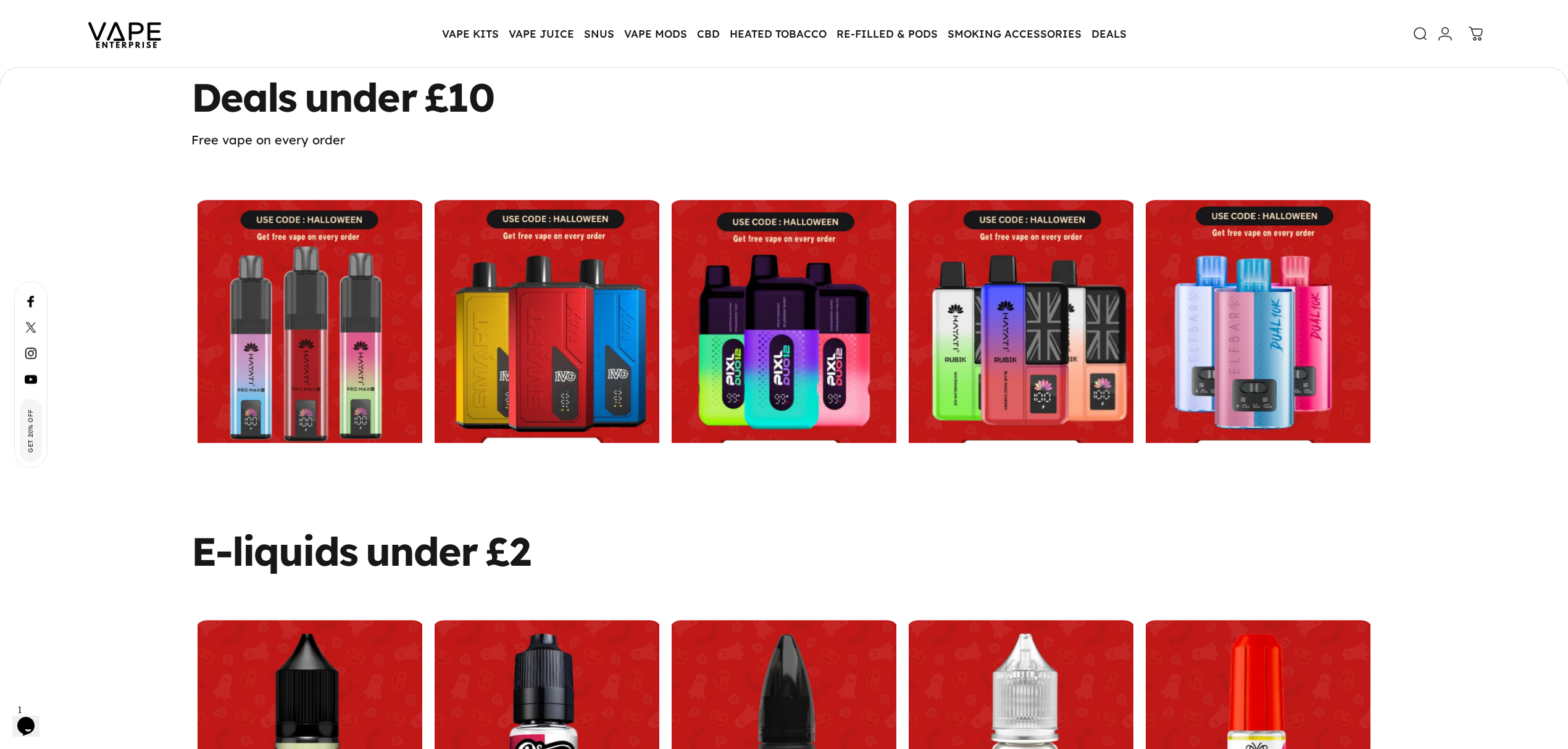
scroll to position [819, 0]
